Goal: Check status

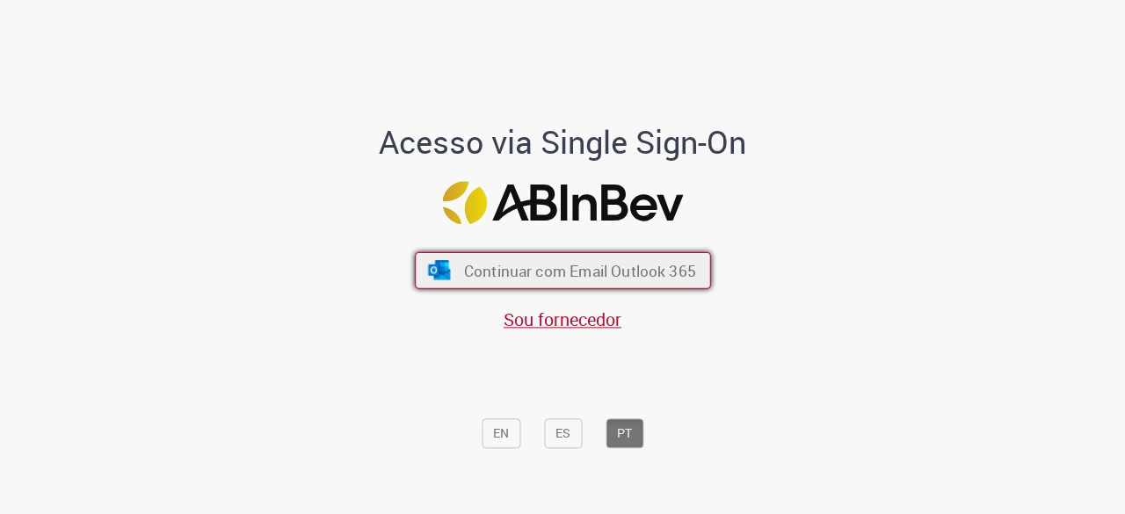
click at [648, 264] on span "Continuar com Email Outlook 365" at bounding box center [579, 271] width 232 height 20
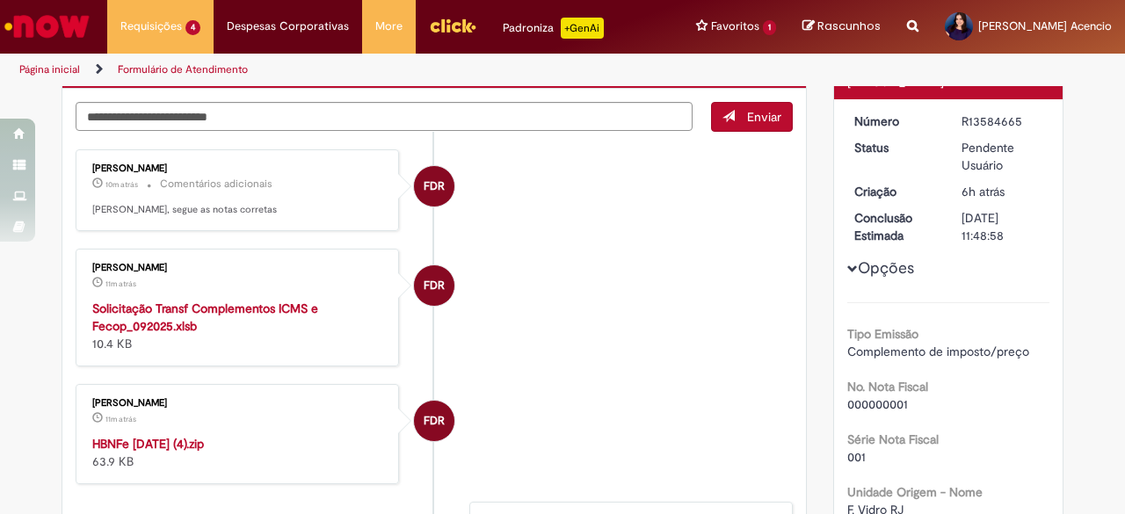
scroll to position [176, 0]
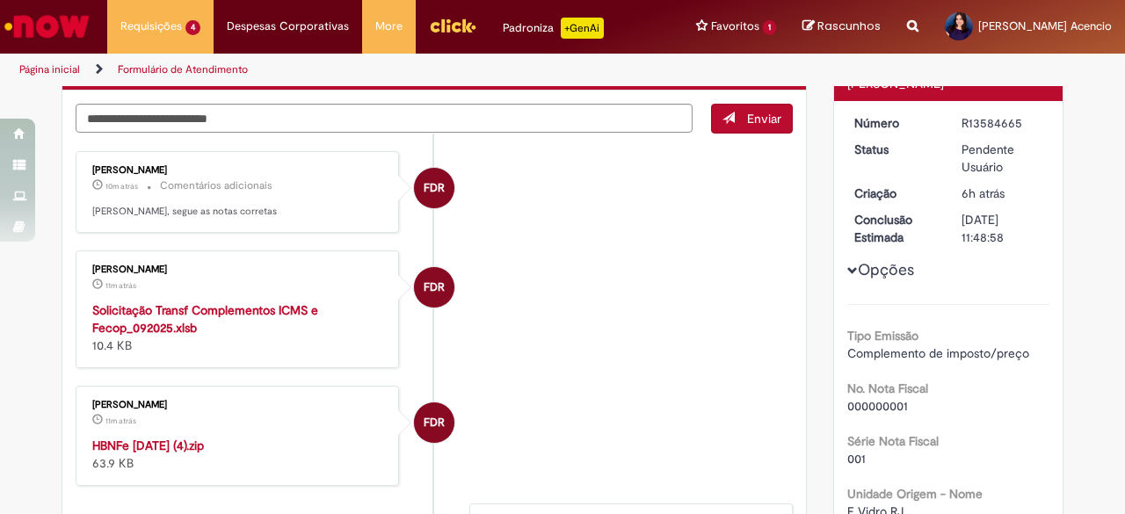
click at [176, 438] on strong "HBNFe 2025-10-01 (4).zip" at bounding box center [148, 446] width 112 height 16
click at [214, 311] on strong "Solicitação Transf Complementos ICMS e Fecop_092025.xlsb" at bounding box center [205, 318] width 226 height 33
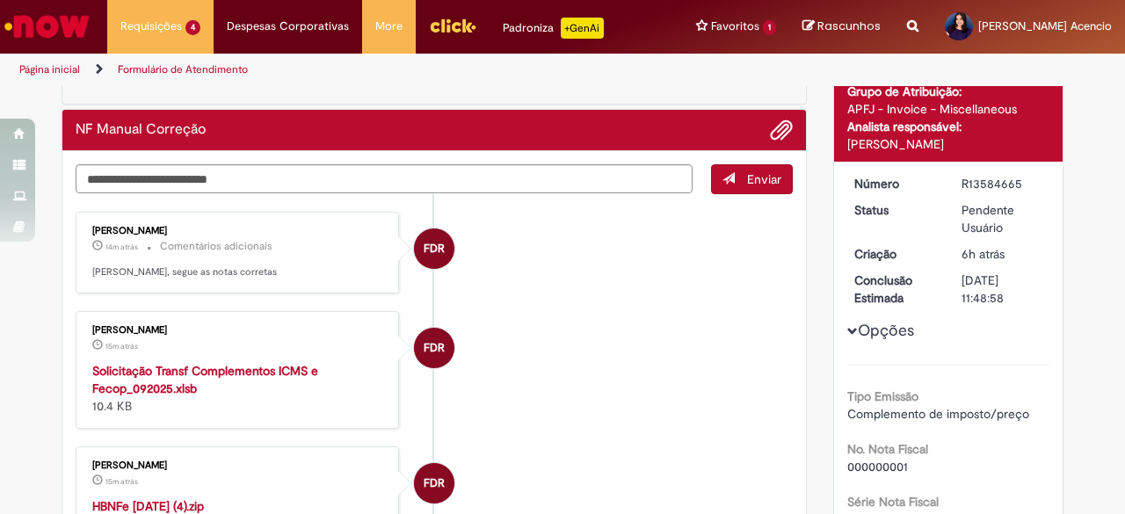
scroll to position [88, 0]
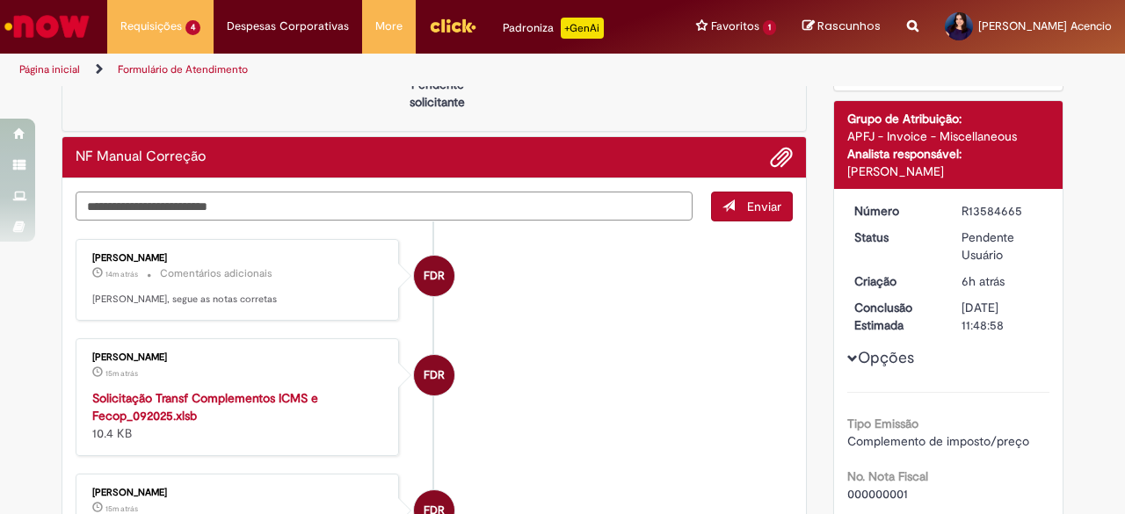
click at [256, 206] on textarea "Digite sua mensagem aqui..." at bounding box center [384, 207] width 617 height 30
type textarea "**********"
click at [735, 214] on button "Enviar" at bounding box center [752, 207] width 82 height 30
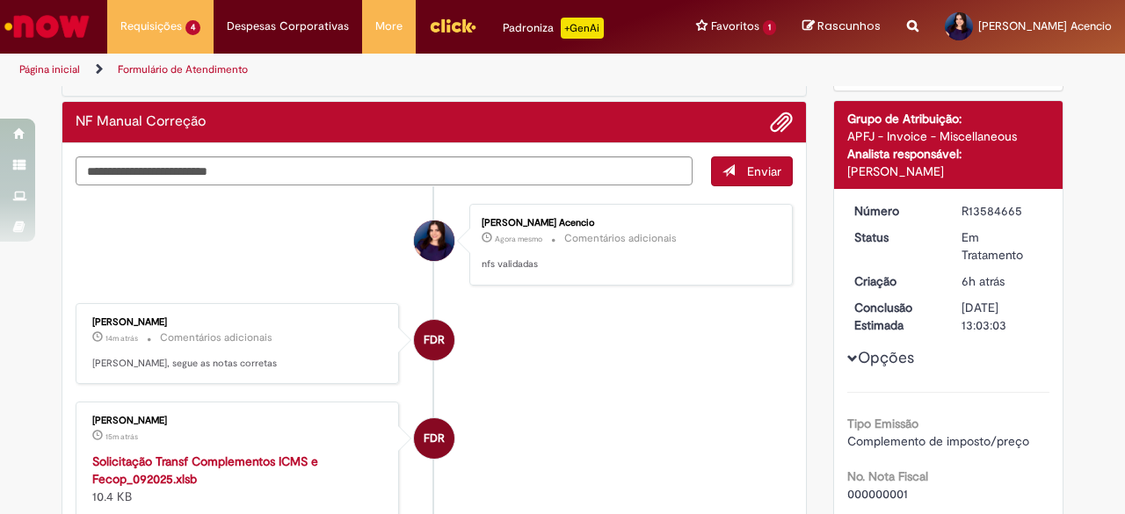
scroll to position [0, 0]
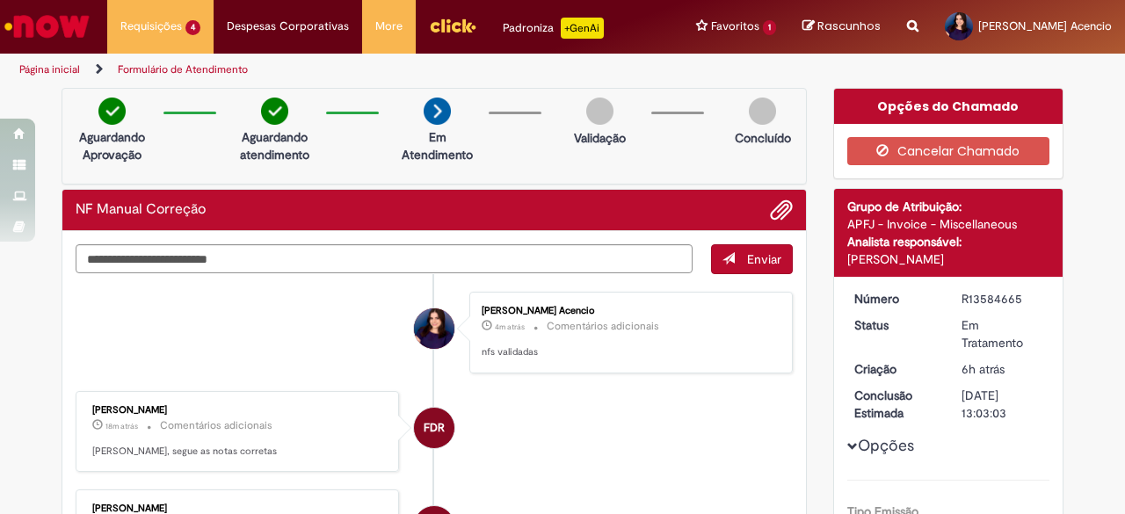
drag, startPoint x: 127, startPoint y: 318, endPoint x: 556, endPoint y: 428, distance: 442.6
click at [130, 319] on li "Leticia Fortes Acencio 4m atrás 4 minutos atrás Comentários adicionais nfs vali…" at bounding box center [434, 333] width 717 height 82
